Goal: Transaction & Acquisition: Purchase product/service

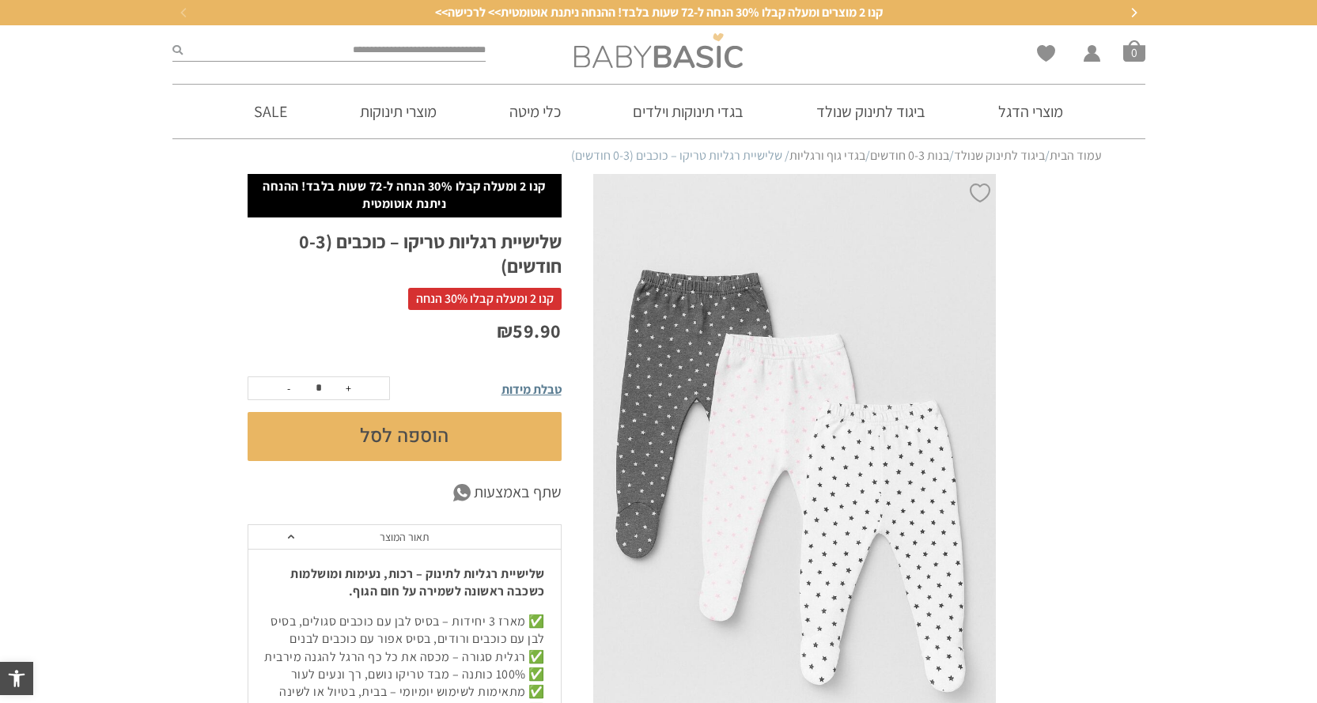
click at [662, 56] on img at bounding box center [658, 50] width 168 height 35
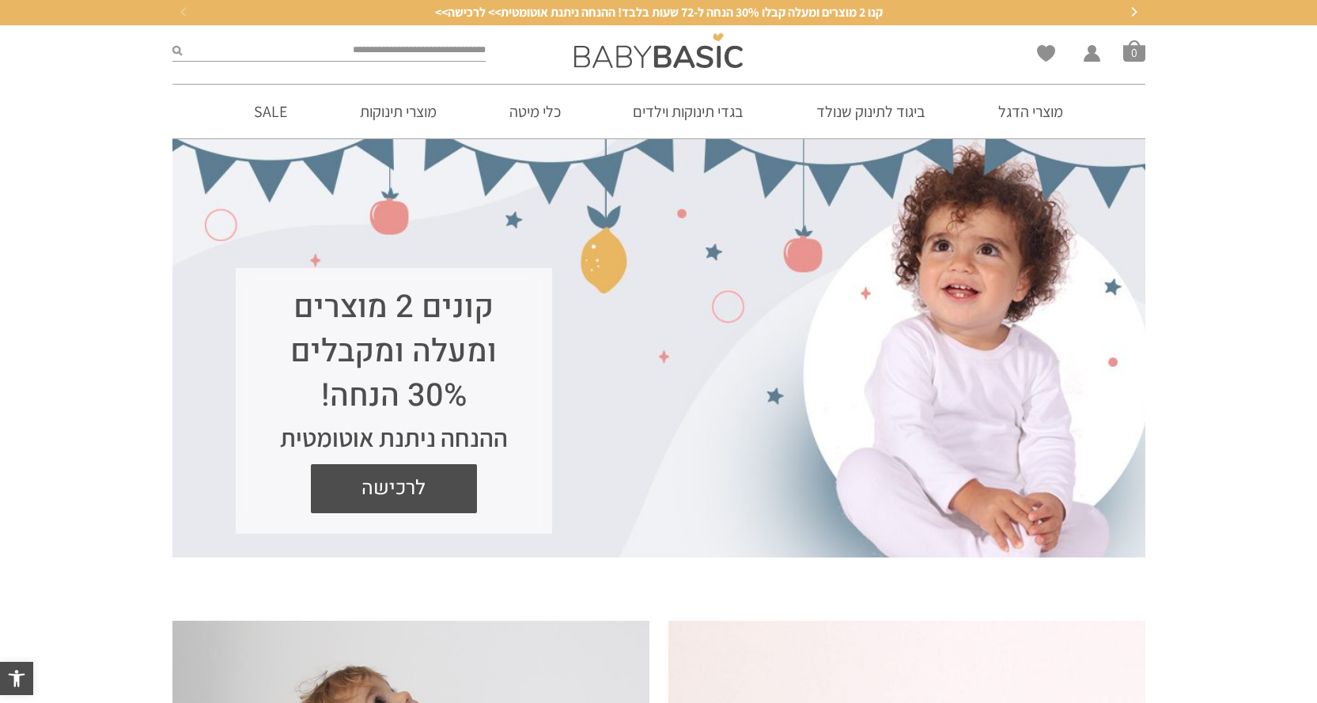
click at [372, 55] on input "search" at bounding box center [334, 50] width 304 height 21
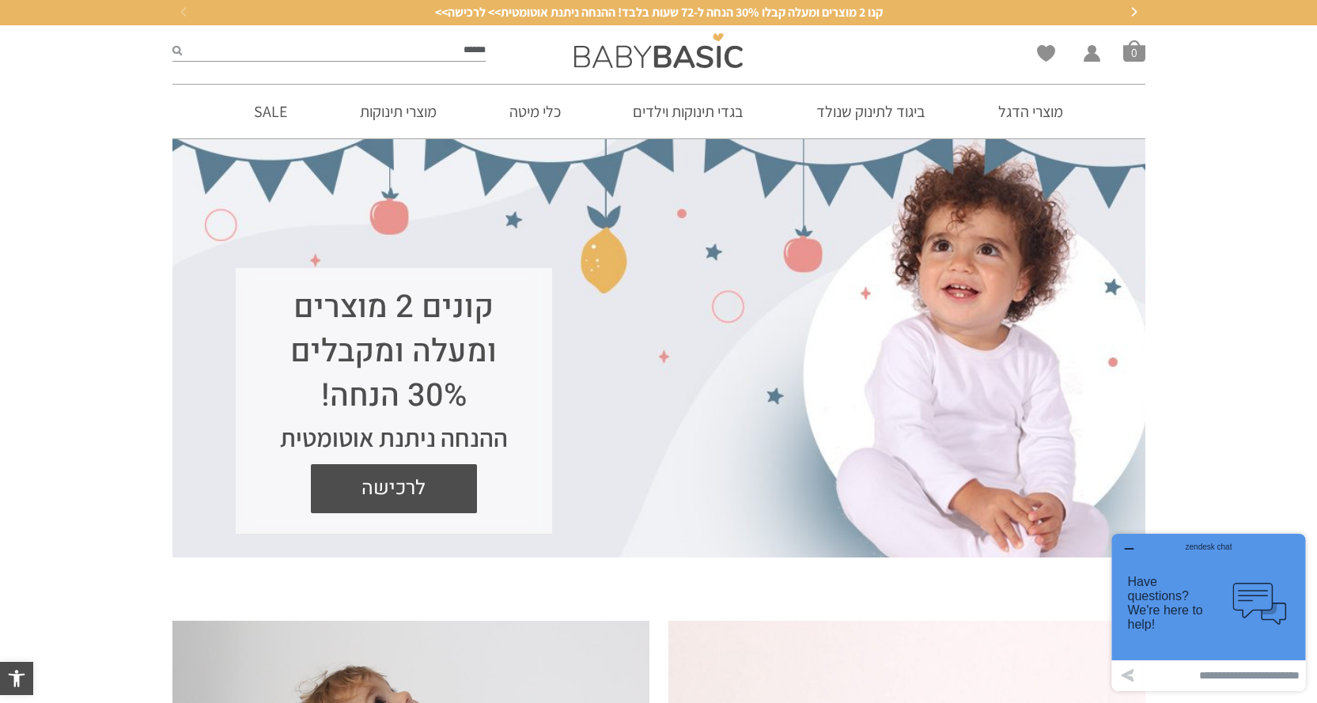
type input "******"
click at [172, 40] on button "submit" at bounding box center [176, 50] width 9 height 21
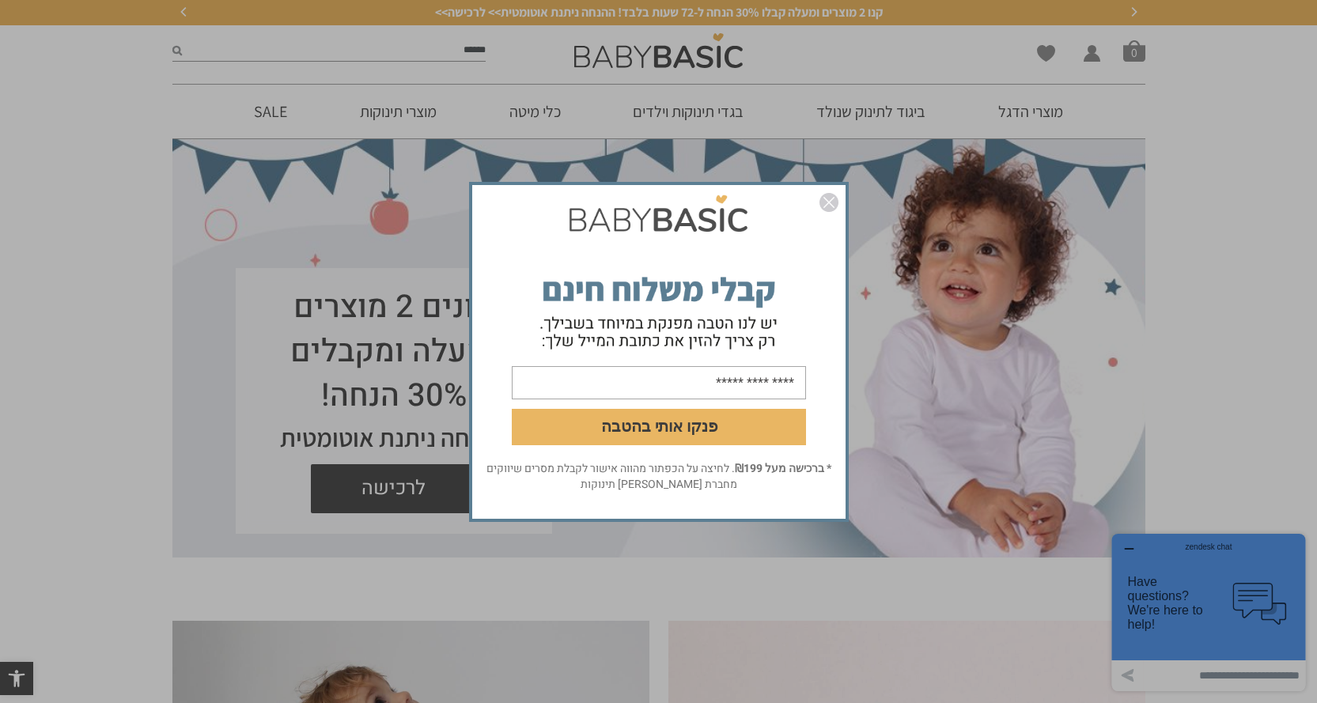
click at [825, 202] on img "סגור" at bounding box center [828, 202] width 19 height 19
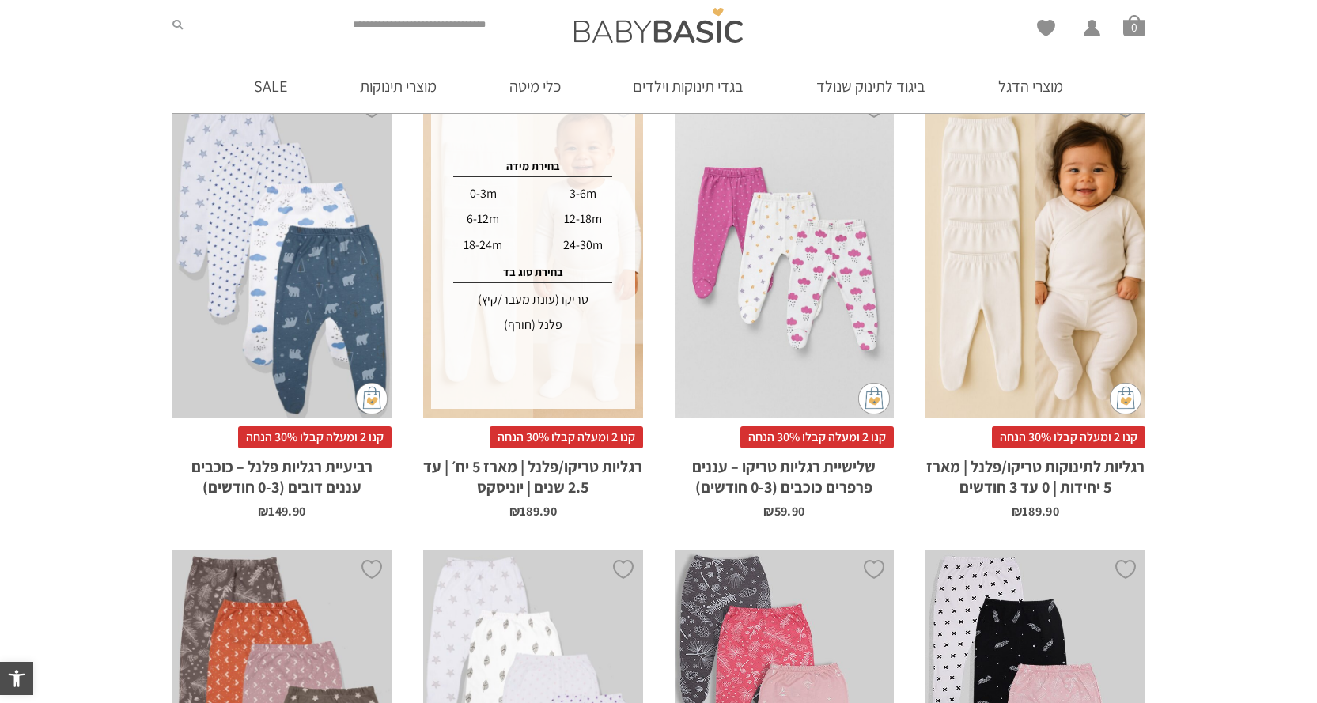
click at [524, 298] on div "טריקו (עונת מעבר/קיץ)" at bounding box center [532, 299] width 199 height 25
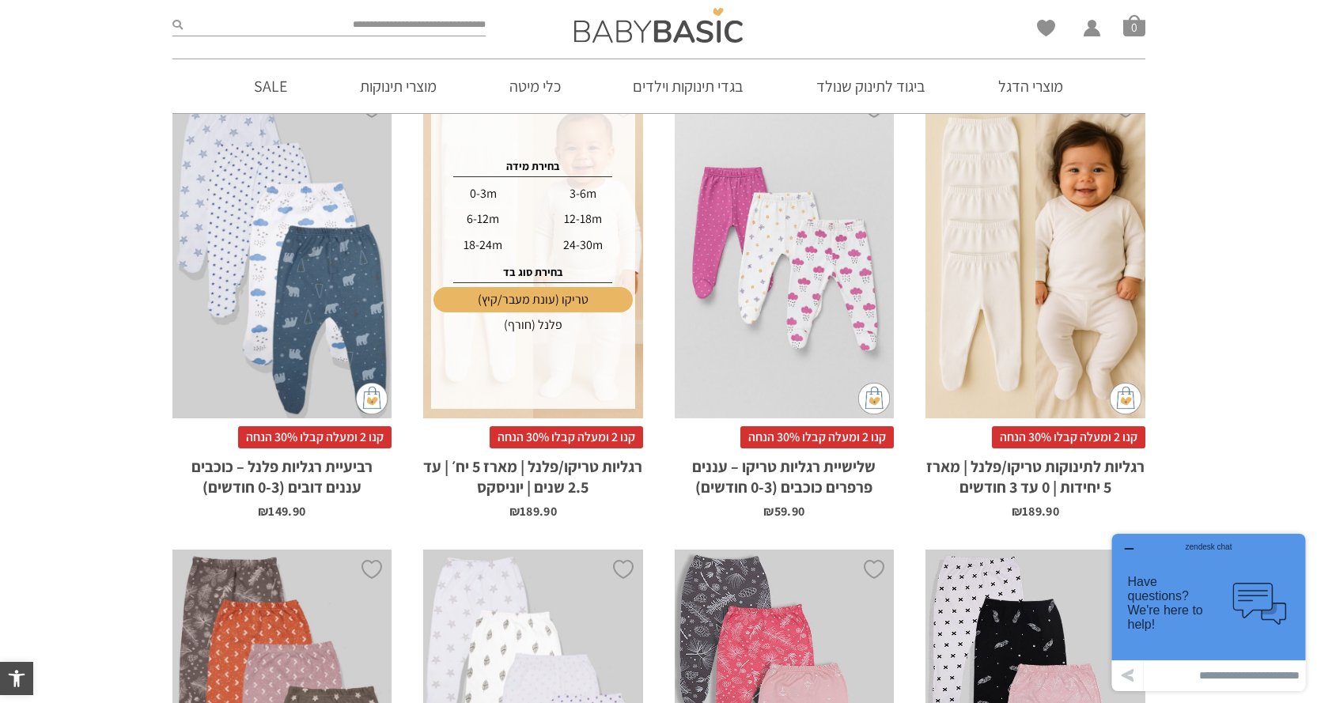
click at [488, 242] on div "18-24m" at bounding box center [482, 244] width 97 height 25
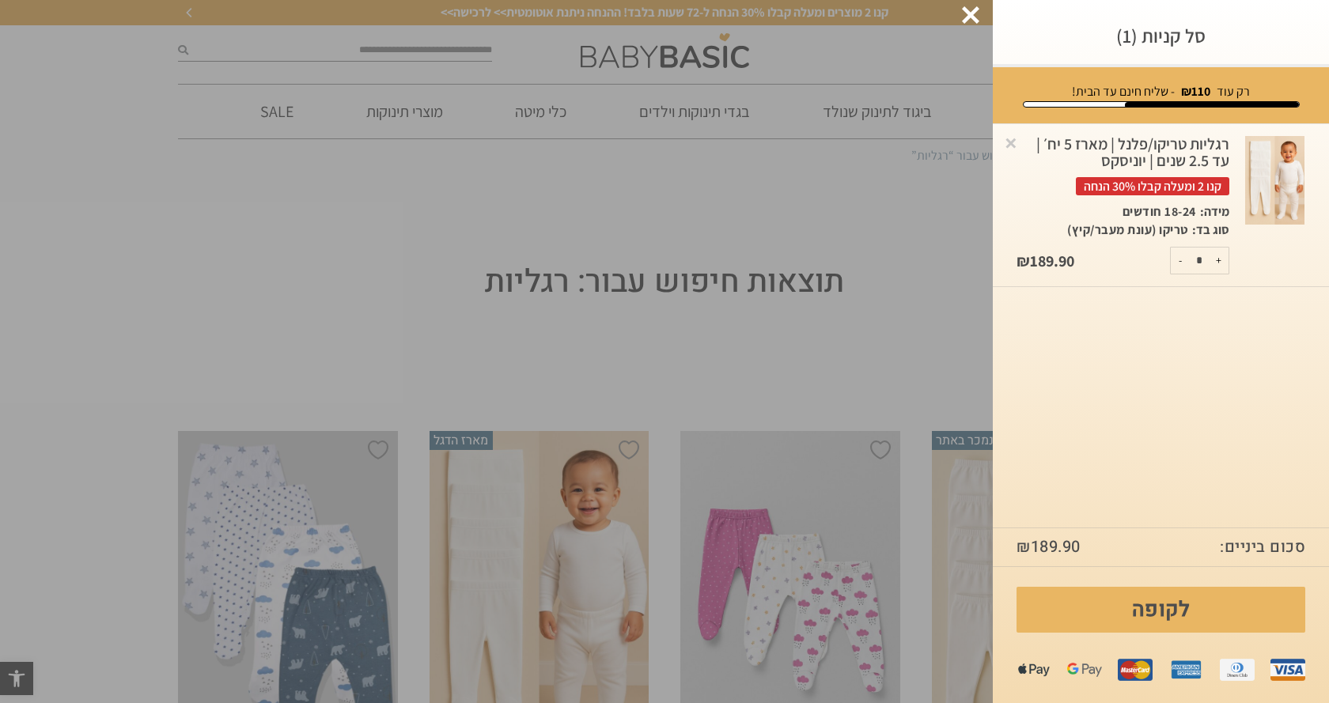
click at [964, 13] on div at bounding box center [970, 14] width 17 height 17
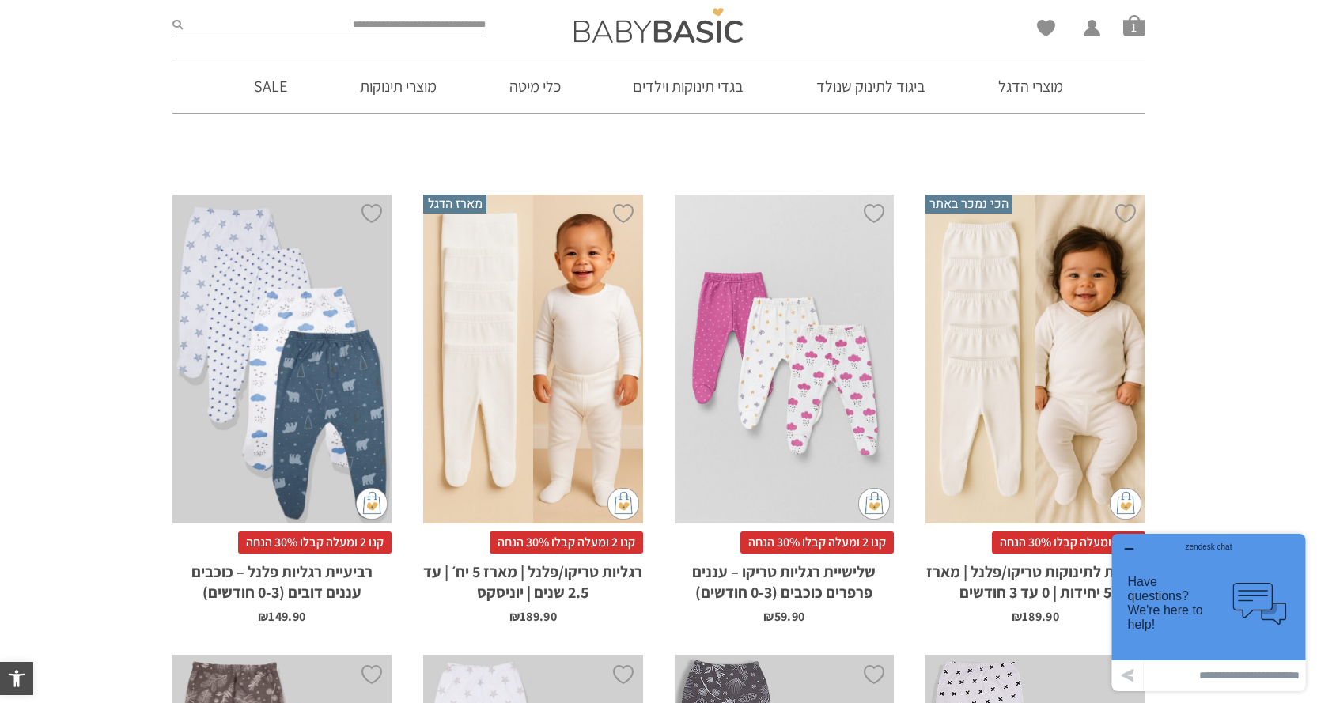
scroll to position [237, 0]
click at [1130, 542] on button "button" at bounding box center [1128, 550] width 25 height 16
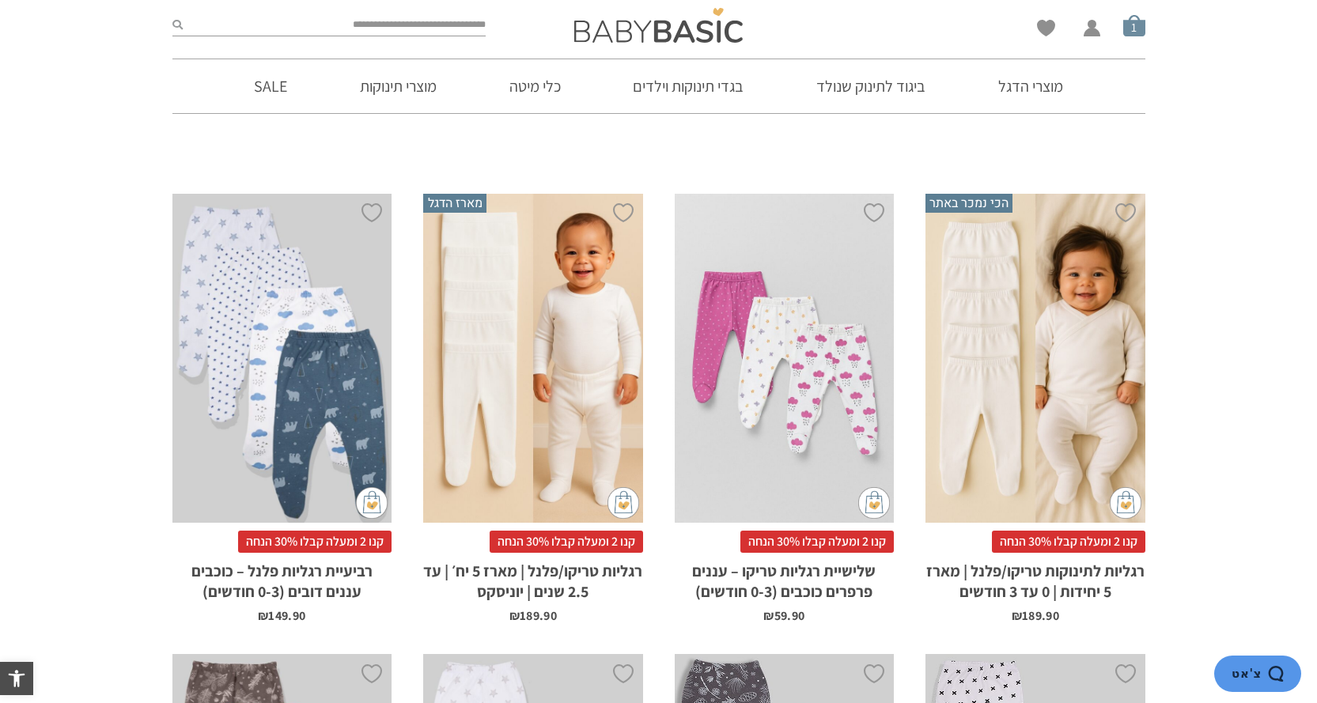
click at [1136, 22] on span "סל קניות" at bounding box center [1134, 25] width 22 height 22
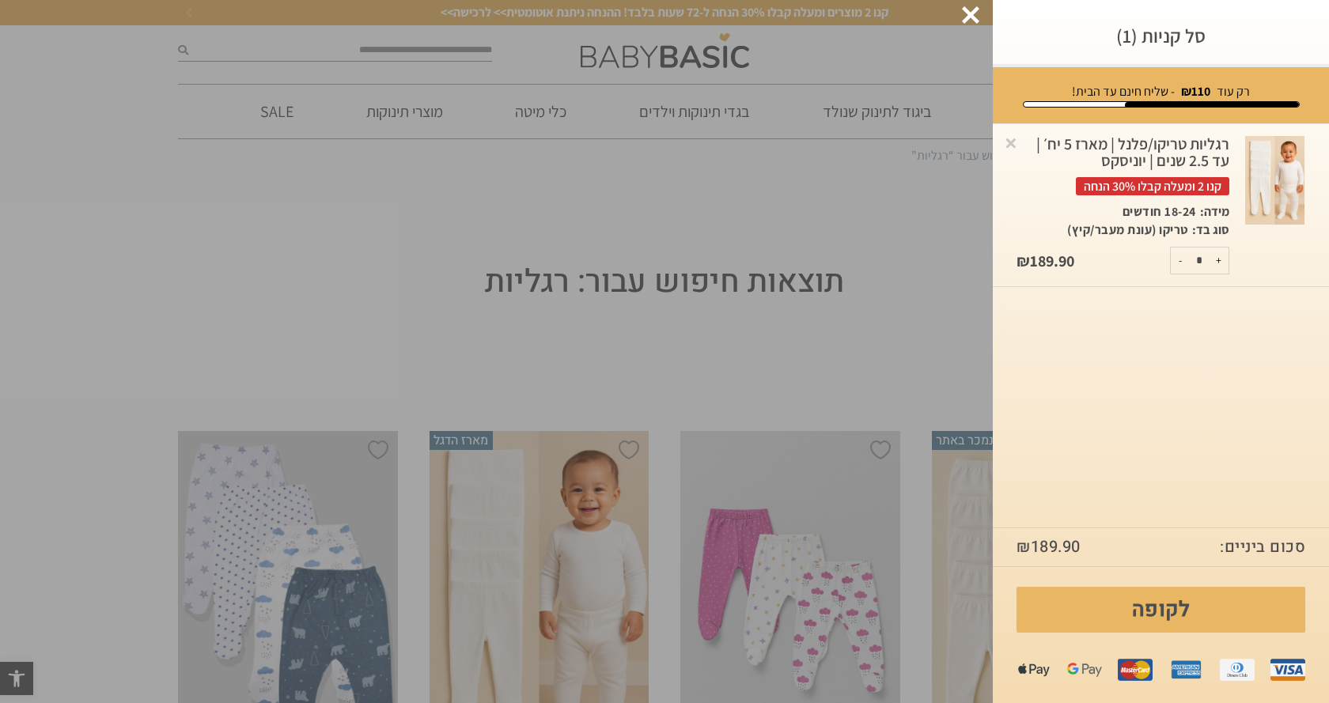
click at [1219, 264] on button "+" at bounding box center [1218, 261] width 20 height 26
type input "*"
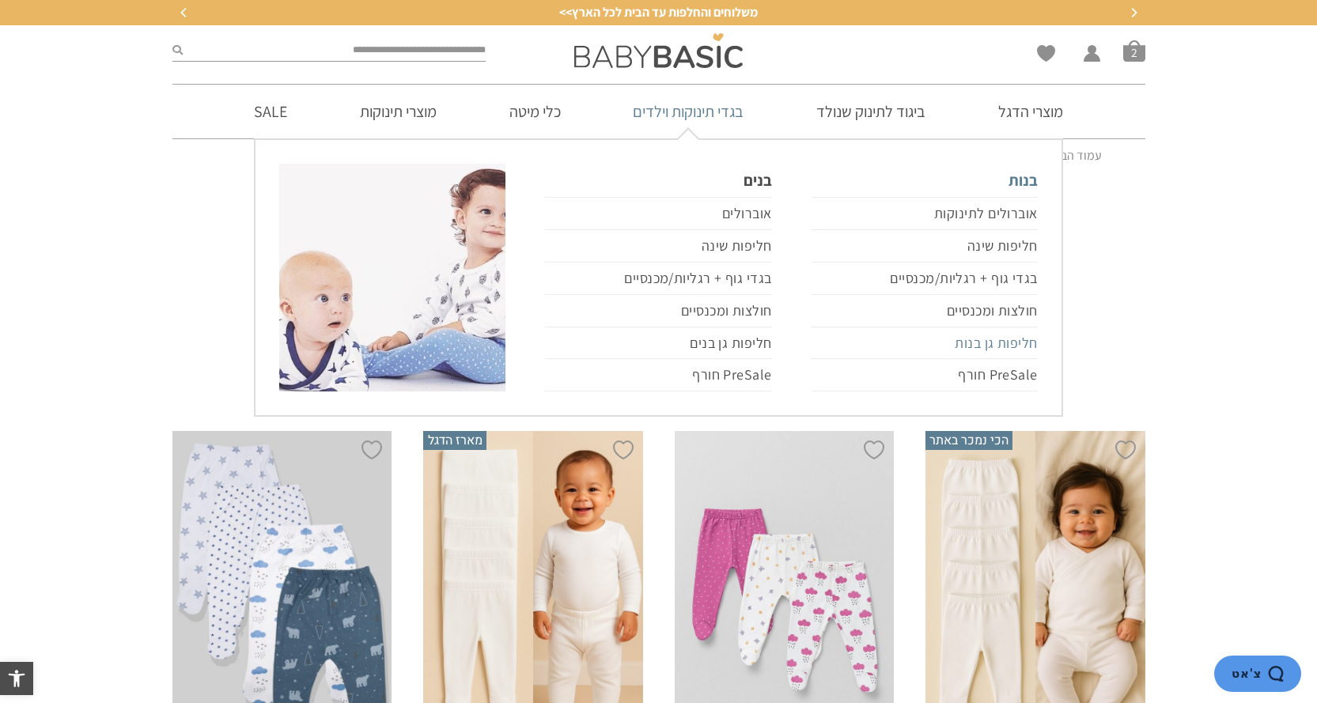
click at [977, 346] on link "חליפות גן בנות" at bounding box center [924, 343] width 226 height 32
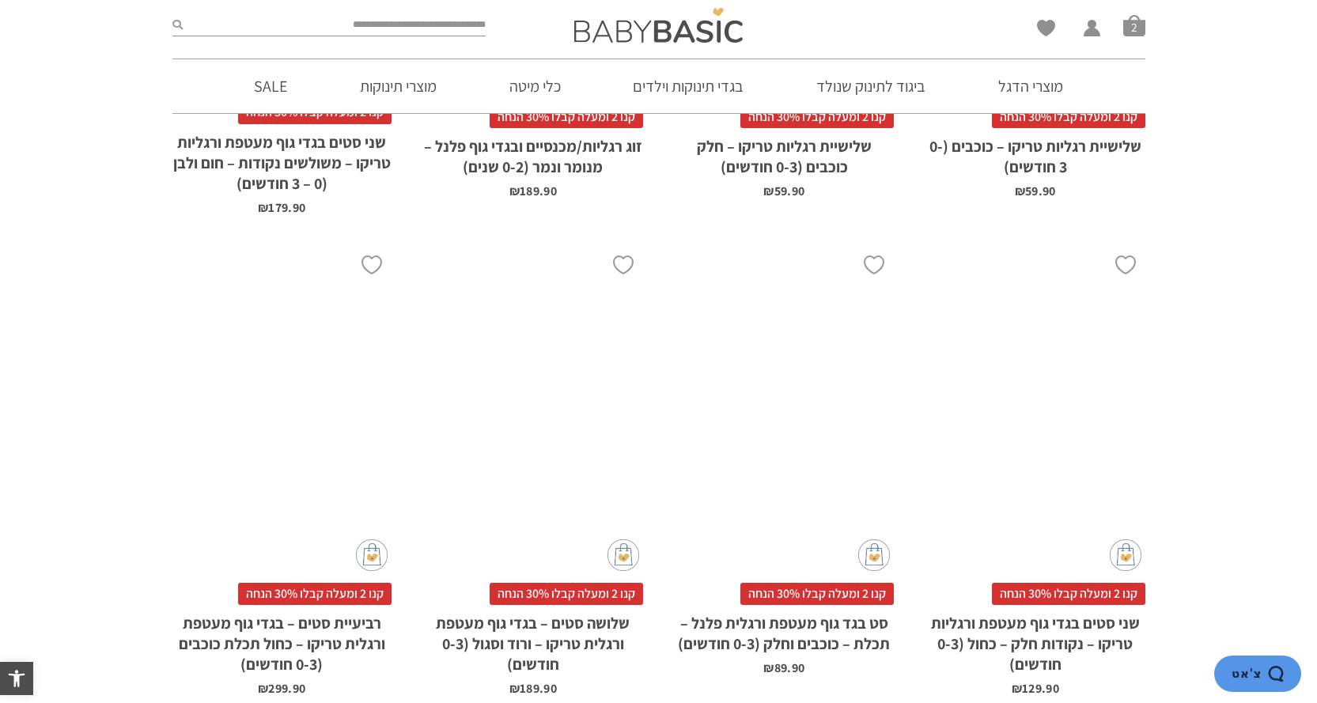
scroll to position [3679, 0]
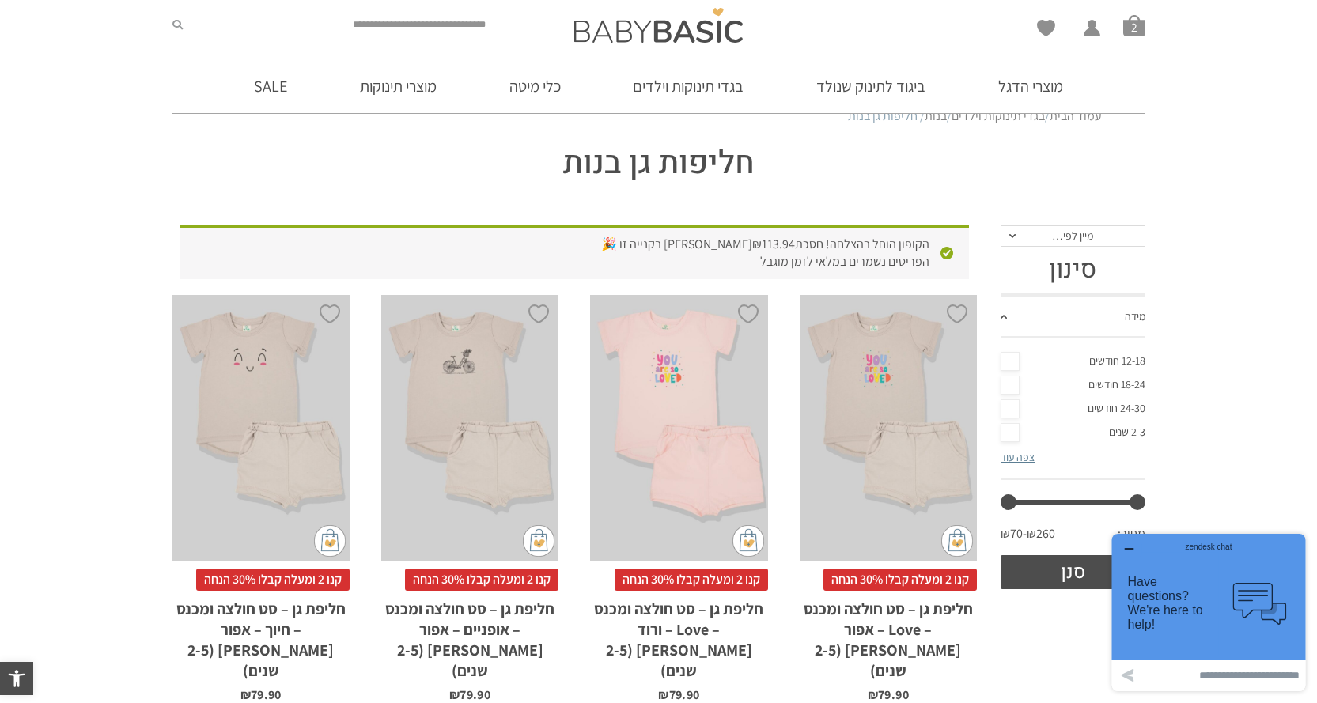
scroll to position [104, 0]
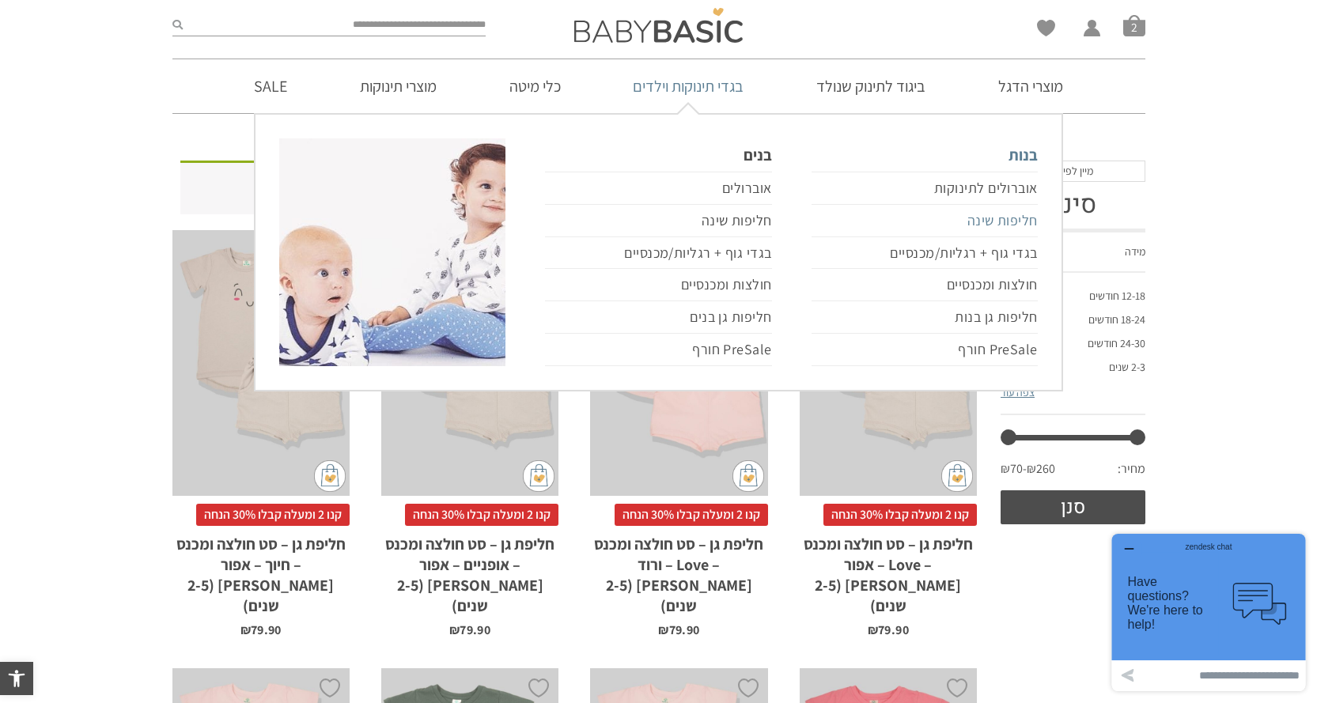
click at [1007, 229] on link "חליפות שינה" at bounding box center [924, 221] width 226 height 32
click at [1009, 215] on link "חליפות שינה" at bounding box center [924, 221] width 226 height 32
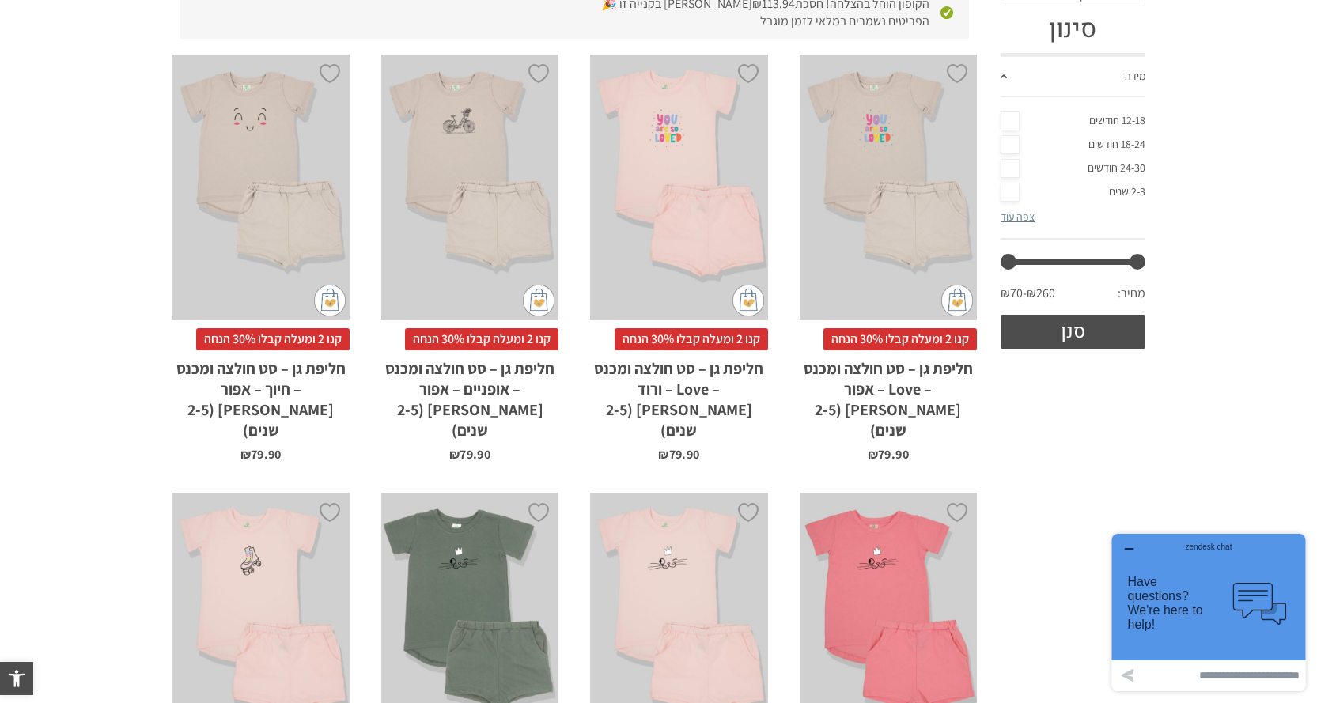
scroll to position [0, 0]
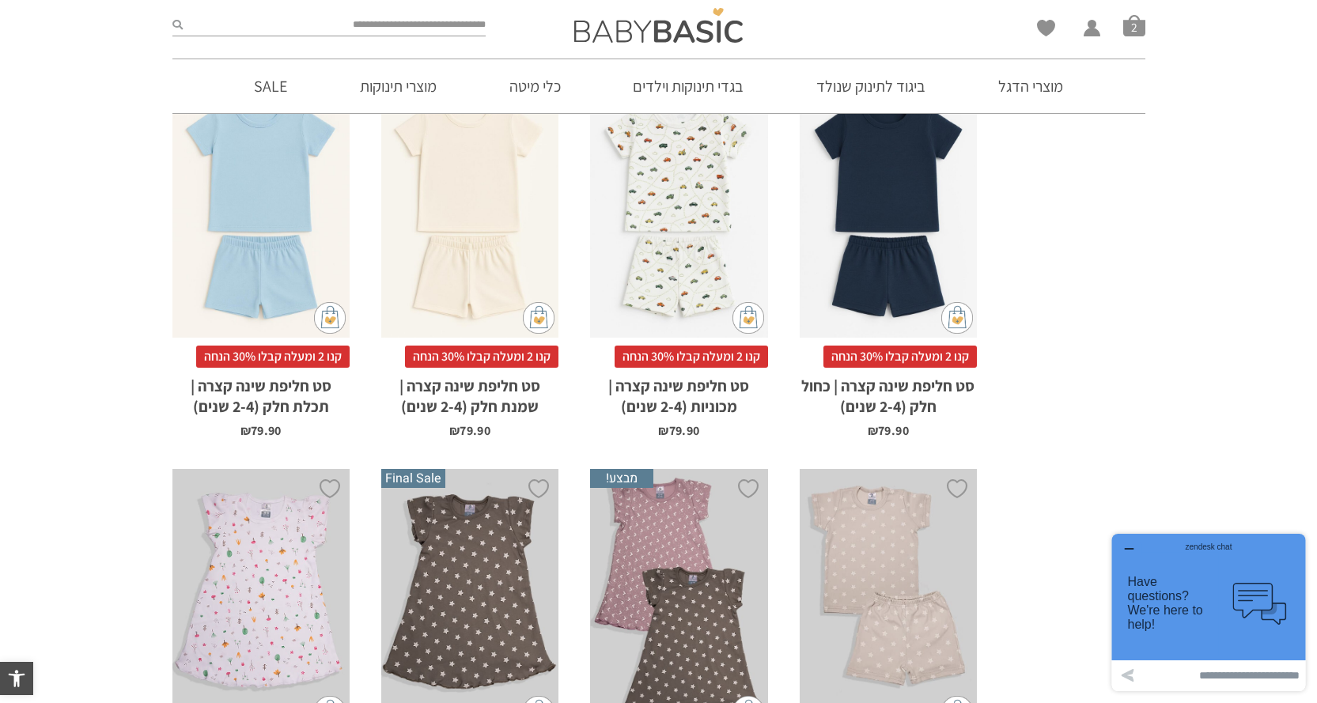
scroll to position [895, 0]
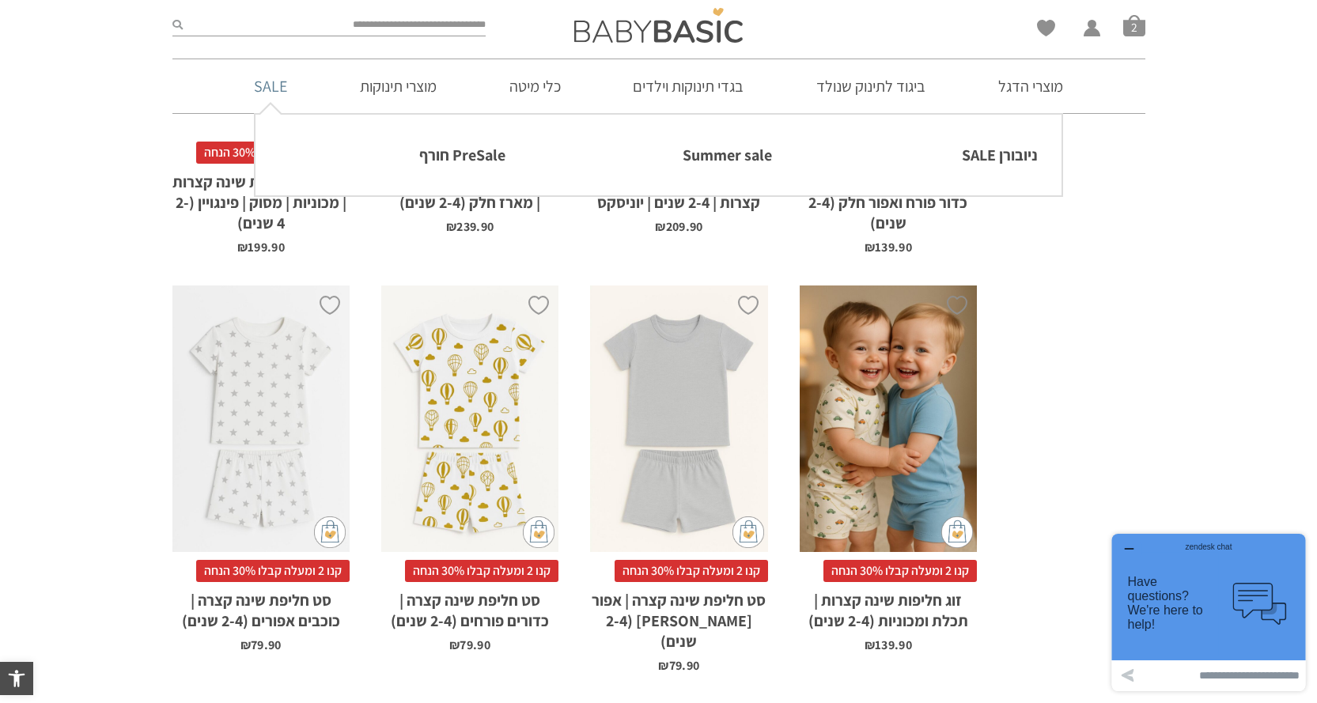
click at [263, 81] on link "SALE" at bounding box center [270, 86] width 81 height 54
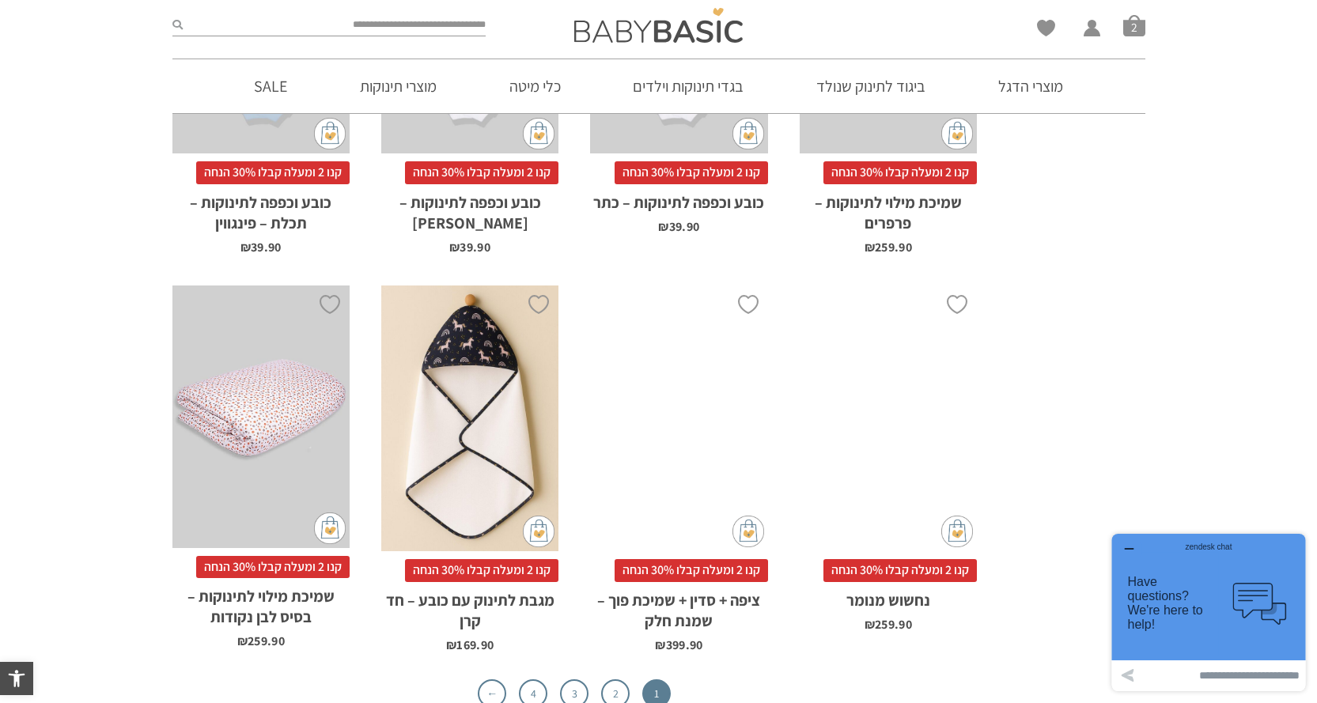
scroll to position [4903, 0]
